Goal: Complete application form

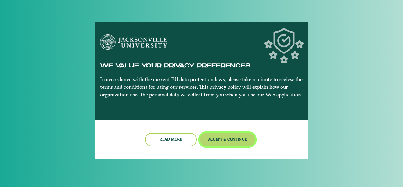
click at [227, 145] on button "Accept & Continue" at bounding box center [227, 139] width 55 height 13
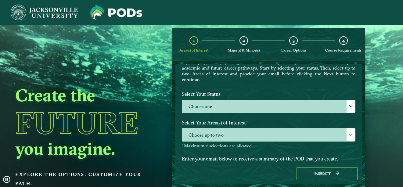
scroll to position [49, 0]
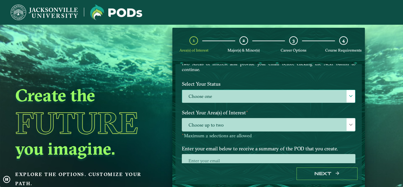
click at [217, 90] on div "Choose one Choose one" at bounding box center [268, 96] width 173 height 13
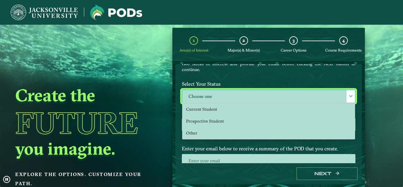
scroll to position [3, 28]
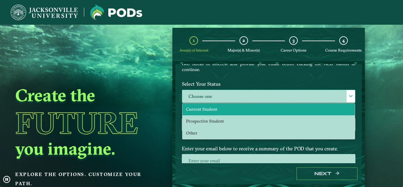
click at [212, 110] on span "Current Student" at bounding box center [201, 108] width 31 height 5
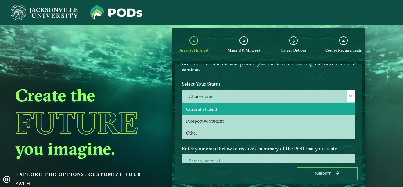
select select "[object Object]"
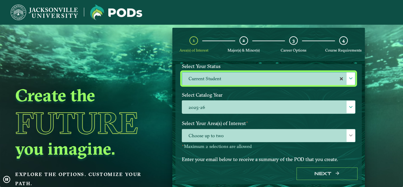
scroll to position [67, 0]
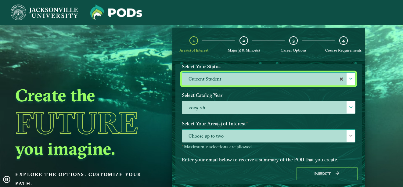
click at [199, 129] on div "Choose up to two" at bounding box center [268, 135] width 173 height 13
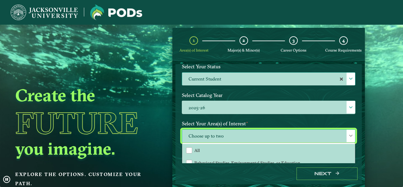
scroll to position [3, 28]
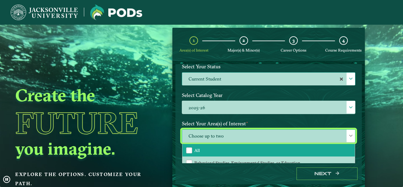
click at [217, 147] on li "All" at bounding box center [268, 150] width 172 height 13
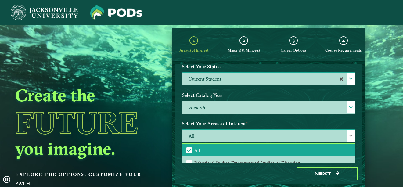
scroll to position [16, 0]
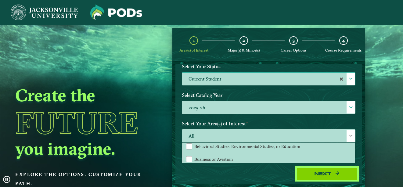
click at [312, 170] on button "Next" at bounding box center [326, 173] width 61 height 12
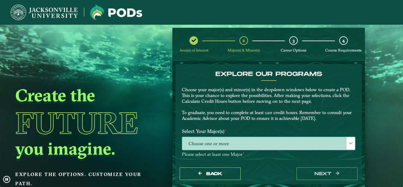
drag, startPoint x: 248, startPoint y: 137, endPoint x: 208, endPoint y: 141, distance: 41.0
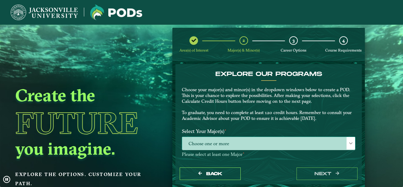
click at [208, 141] on span "Choose one or more" at bounding box center [268, 143] width 173 height 13
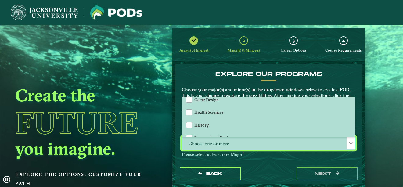
scroll to position [335, 0]
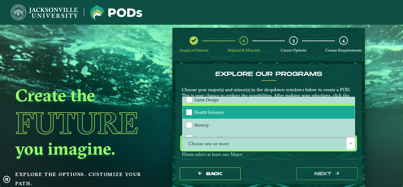
click at [211, 114] on span "Health Sciences" at bounding box center [208, 111] width 29 height 5
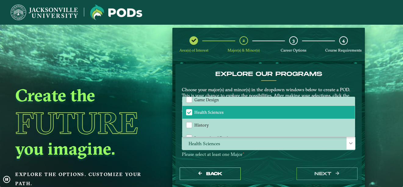
click at [260, 156] on p "Please select at least one Major ⋆" at bounding box center [268, 155] width 173 height 6
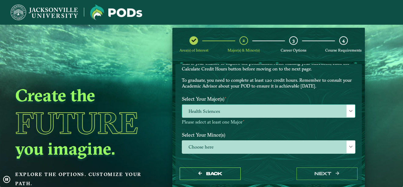
scroll to position [32, 0]
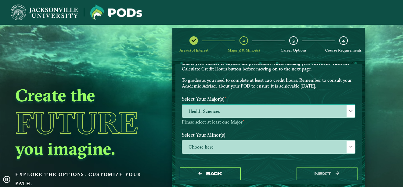
click at [221, 109] on span "Health Sciences" at bounding box center [268, 111] width 173 height 13
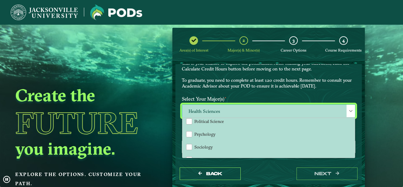
scroll to position [477, 0]
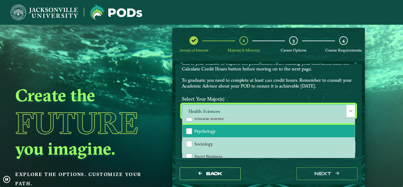
click at [227, 133] on li "Psychology" at bounding box center [268, 131] width 172 height 13
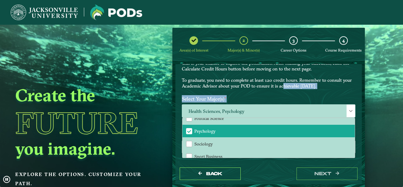
click at [282, 94] on div "EXPLORE OUR PROGRAMS Choose your major(s) and minor(s) in the dropdown windows …" at bounding box center [268, 137] width 173 height 198
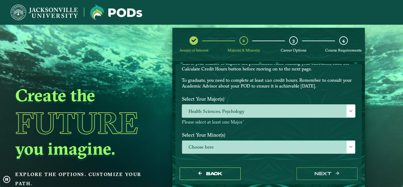
click at [207, 153] on span "Choose here" at bounding box center [268, 147] width 173 height 13
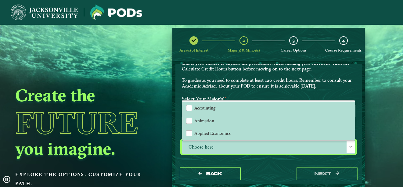
scroll to position [3, 28]
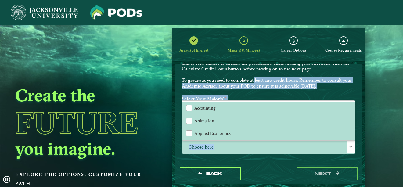
drag, startPoint x: 236, startPoint y: 144, endPoint x: 253, endPoint y: 78, distance: 68.4
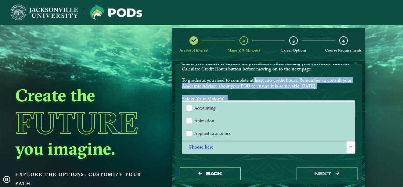
click at [253, 78] on div "EXPLORE OUR PROGRAMS Choose your major(s) and minor(s) in the dropdown windows …" at bounding box center [268, 137] width 173 height 198
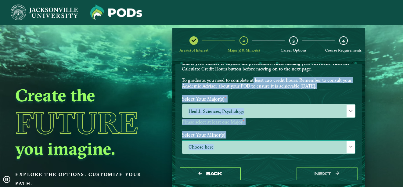
click at [220, 145] on span "Choose here" at bounding box center [268, 147] width 173 height 13
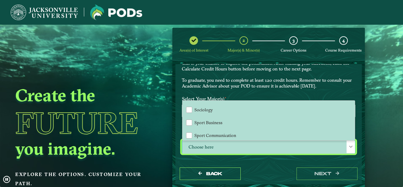
scroll to position [583, 0]
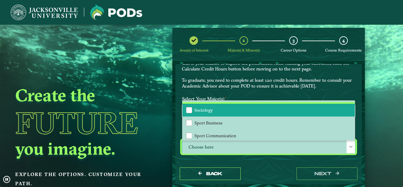
click at [229, 105] on li "Sociology" at bounding box center [268, 110] width 172 height 13
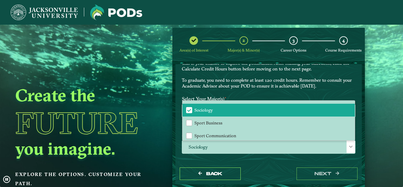
drag, startPoint x: 275, startPoint y: 69, endPoint x: 324, endPoint y: 163, distance: 105.7
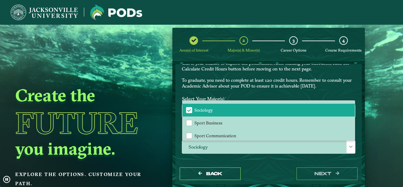
click at [324, 163] on div "EXPLORE OUR PROGRAMS Choose your major(s) and minor(s) in the dropdown windows …" at bounding box center [268, 137] width 173 height 198
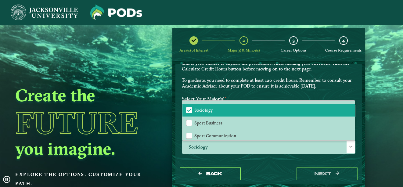
scroll to position [55, 0]
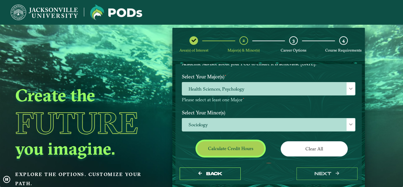
click at [228, 153] on button "Calculate credit hours" at bounding box center [230, 148] width 67 height 14
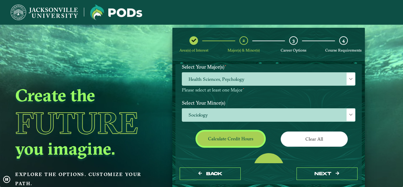
scroll to position [63, 0]
